Goal: Task Accomplishment & Management: Manage account settings

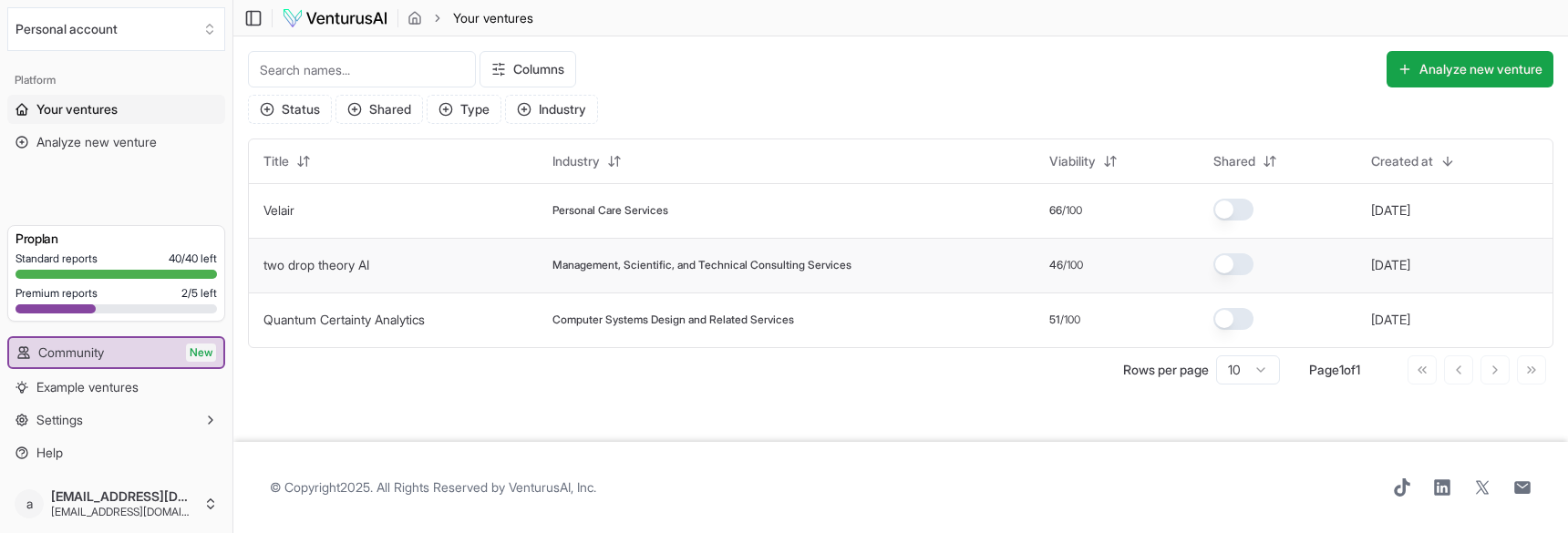
click at [743, 260] on span "Management, Scientific, and Technical Consulting Services" at bounding box center [701, 265] width 299 height 14
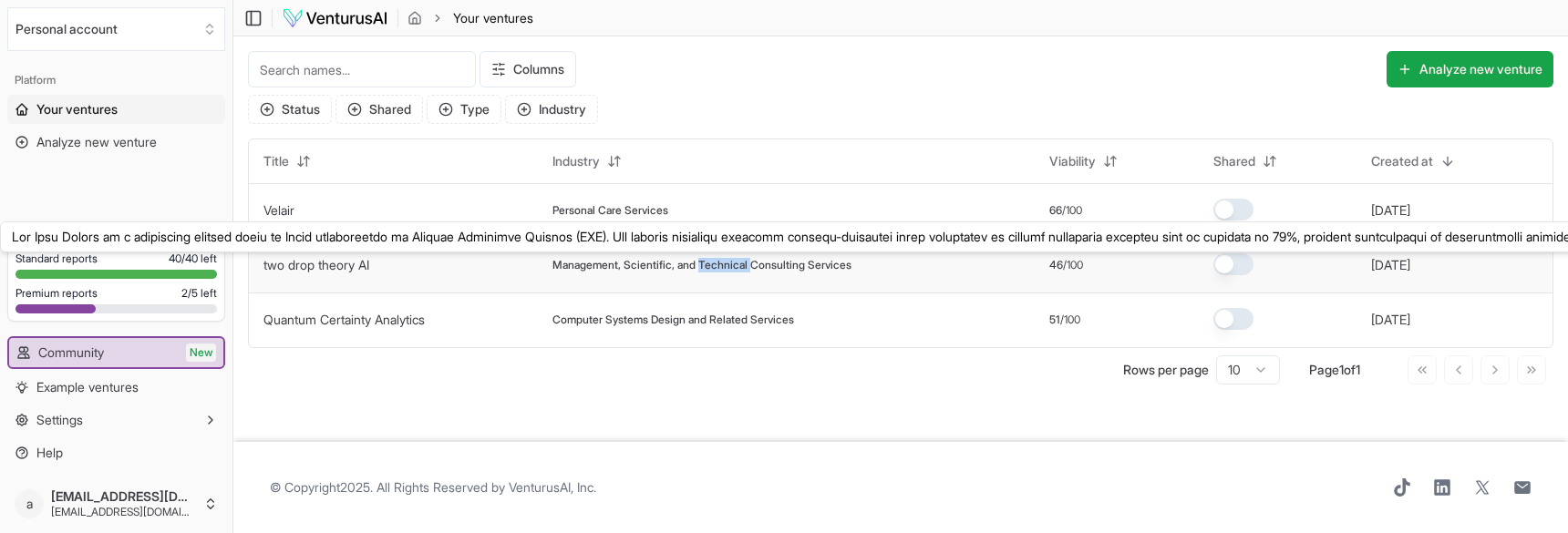
click at [361, 270] on link "two drop theory AI" at bounding box center [316, 265] width 106 height 15
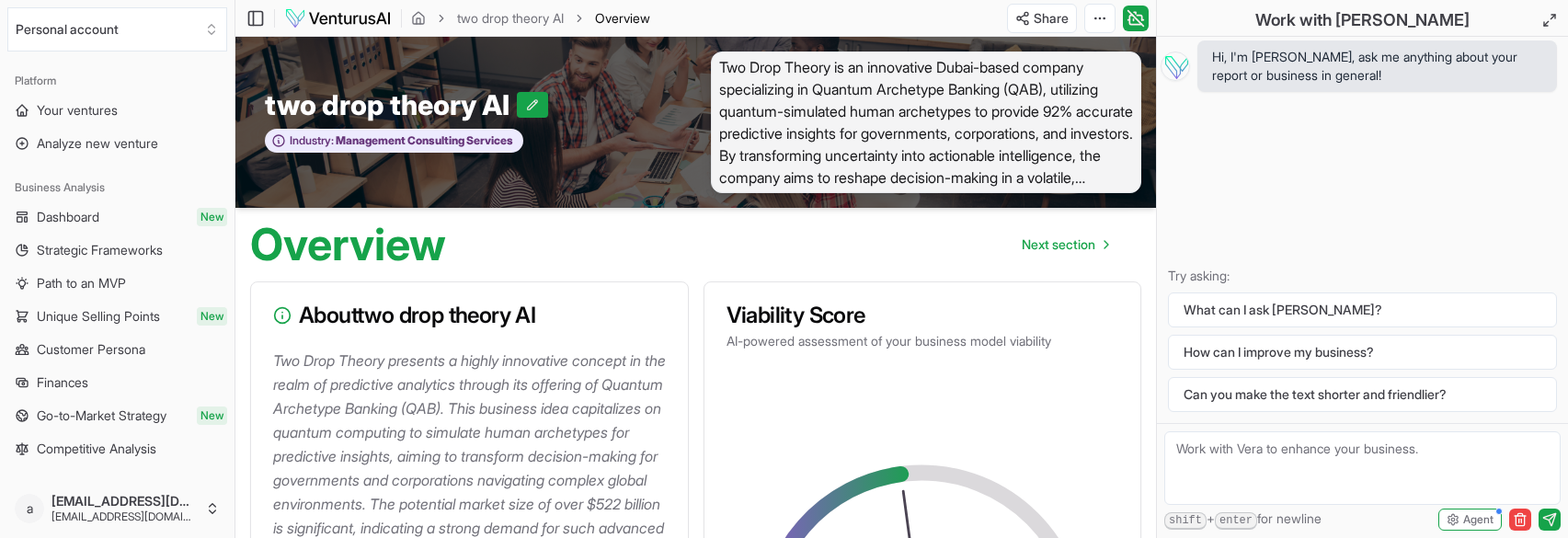
click at [93, 367] on ul "Dashboard New Strategic Frameworks Path to an MVP Unique Selling Points New Cus…" at bounding box center [118, 333] width 220 height 261
click at [93, 375] on link "Finances" at bounding box center [118, 383] width 220 height 30
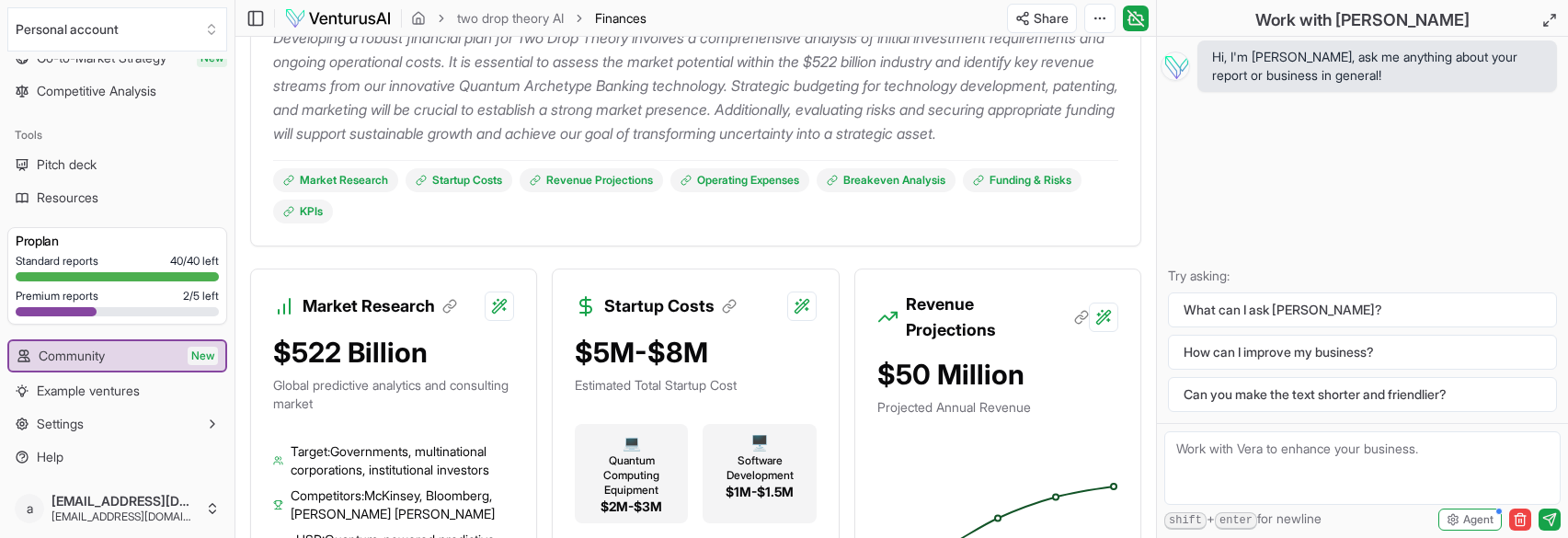
scroll to position [460, 0]
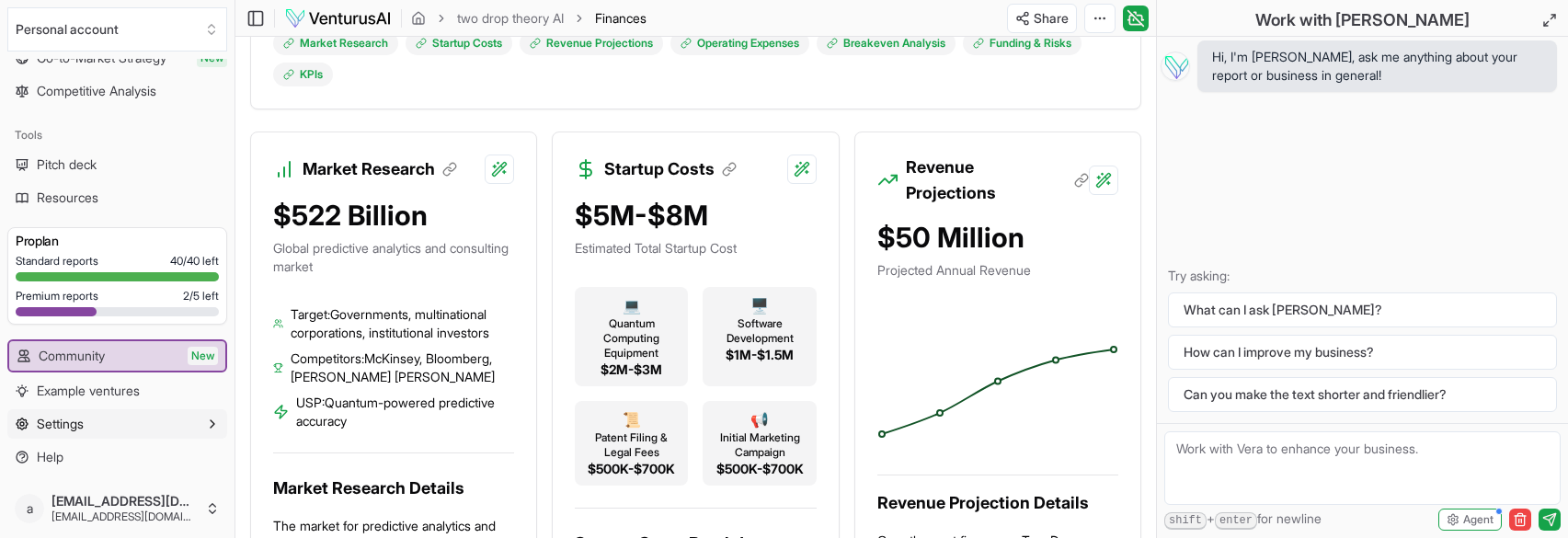
click at [51, 435] on button "Settings" at bounding box center [118, 424] width 220 height 30
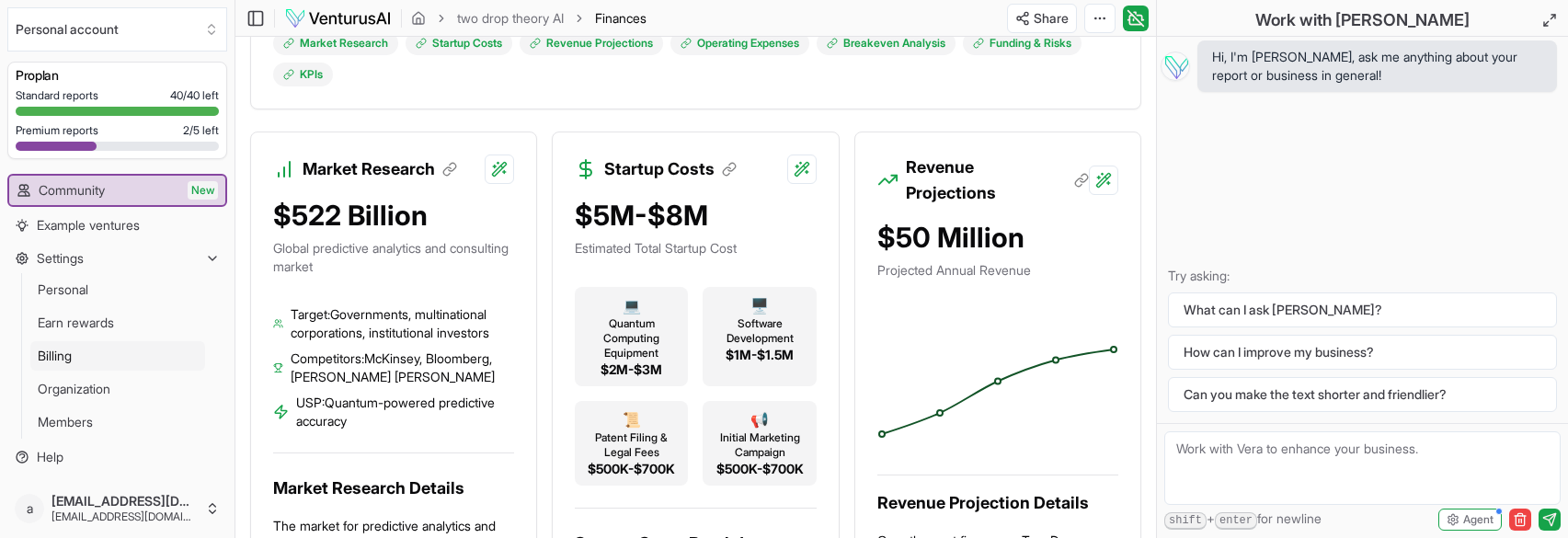
click at [91, 349] on link "Billing" at bounding box center [117, 356] width 174 height 30
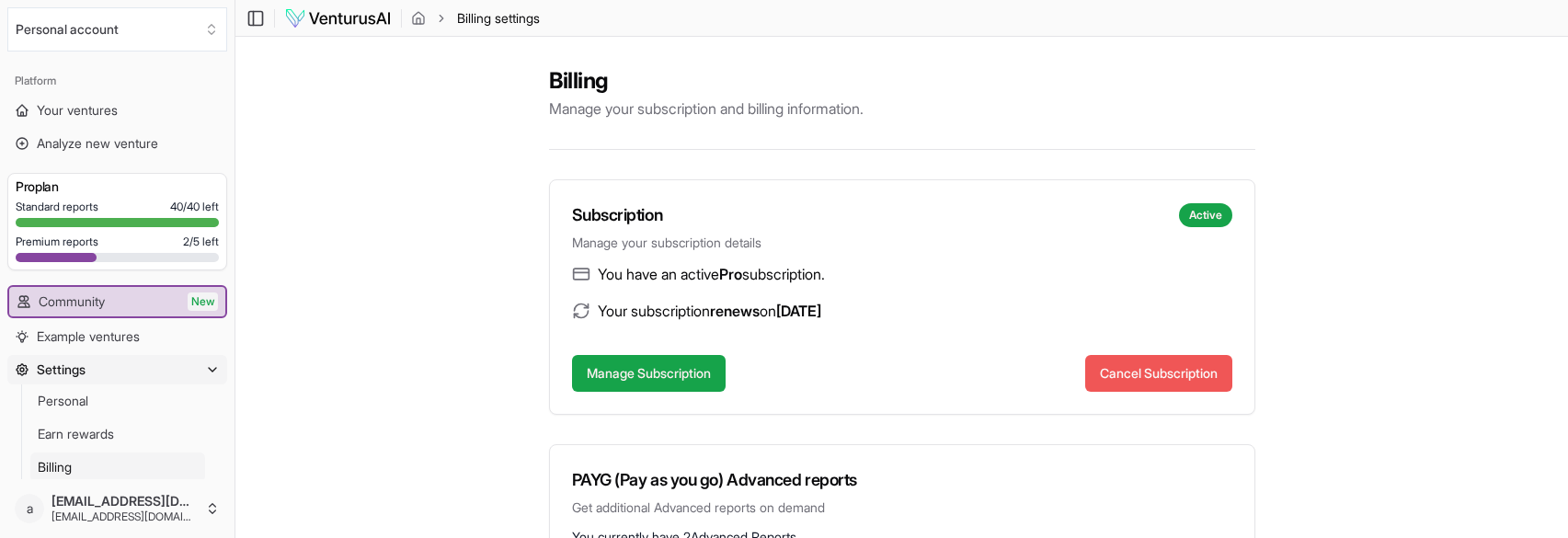
click at [1127, 362] on button "Cancel Subscription" at bounding box center [1158, 373] width 147 height 37
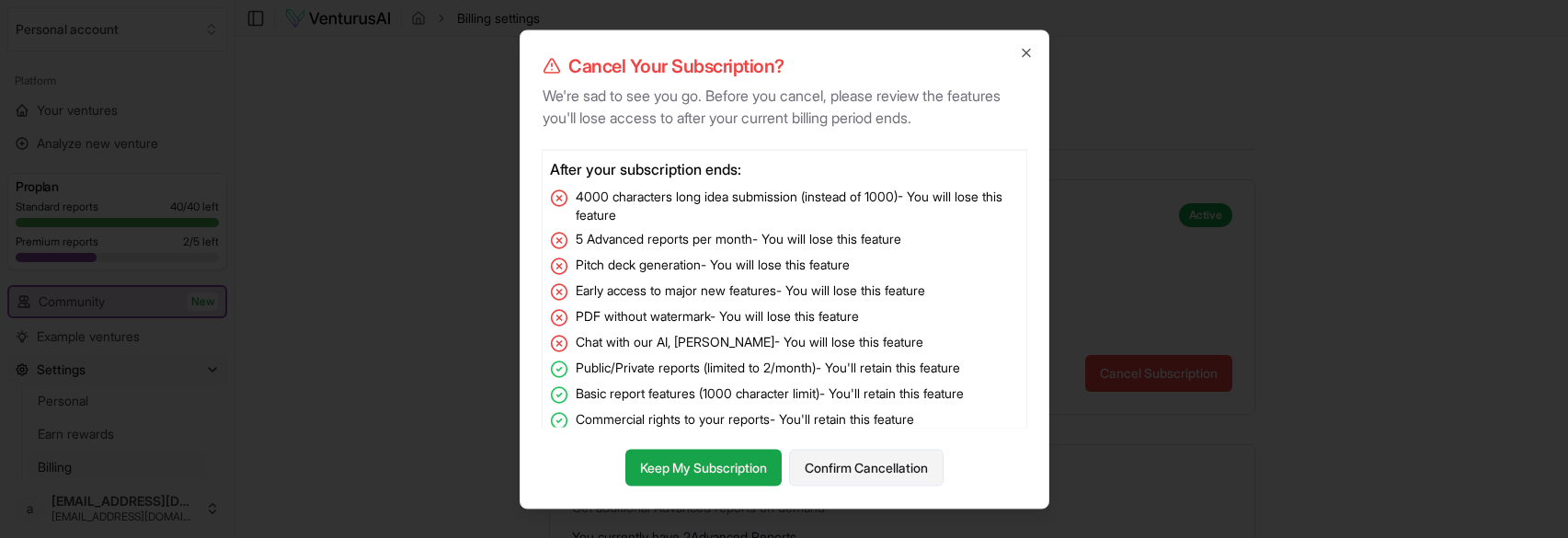
click at [876, 474] on button "Confirm Cancellation" at bounding box center [866, 468] width 154 height 37
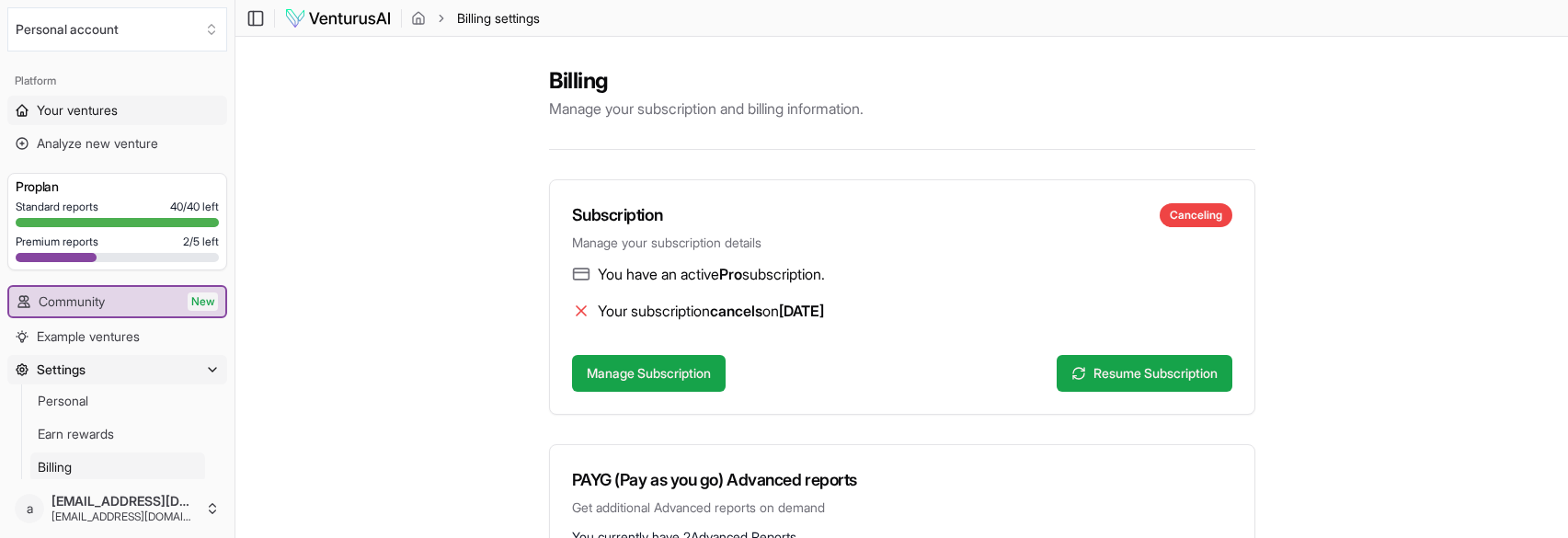
click at [92, 110] on span "Your ventures" at bounding box center [77, 110] width 81 height 18
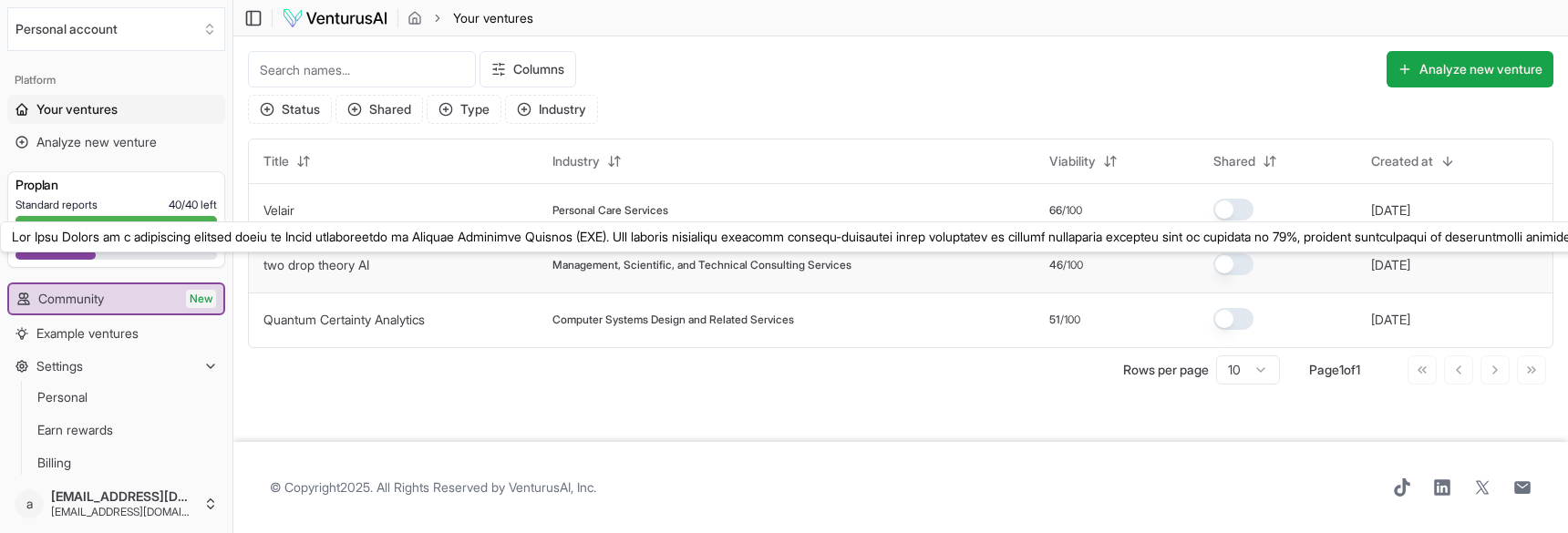
click at [307, 261] on link "two drop theory AI" at bounding box center [316, 265] width 106 height 15
